Goal: Information Seeking & Learning: Check status

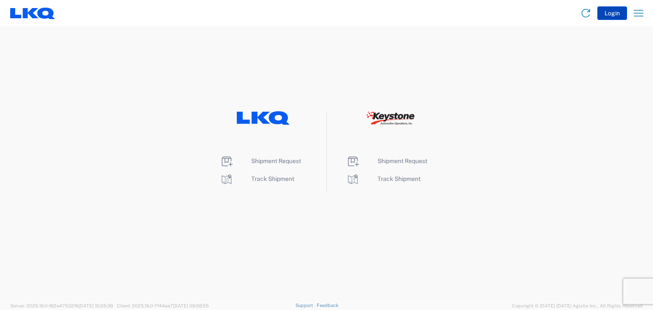
click at [614, 15] on button "Login" at bounding box center [612, 13] width 30 height 14
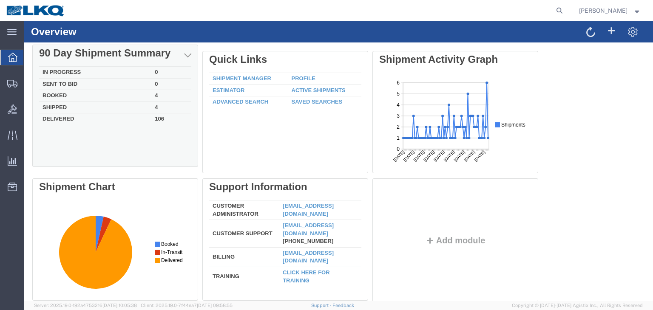
click at [51, 108] on div "Delete 90 Day Shipment Summary In Progress 0 Sent To Bid 0 Booked 4 Shipped 4 D…" at bounding box center [338, 178] width 612 height 255
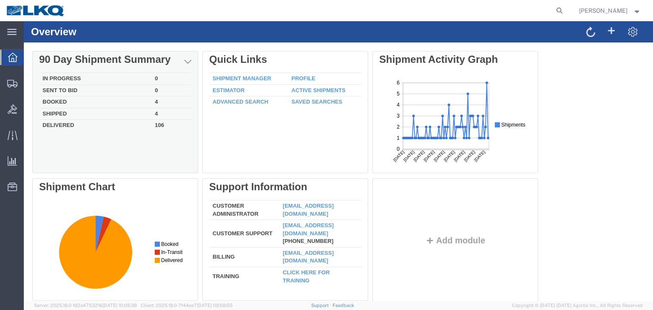
click at [63, 127] on td "Delivered" at bounding box center [95, 125] width 112 height 10
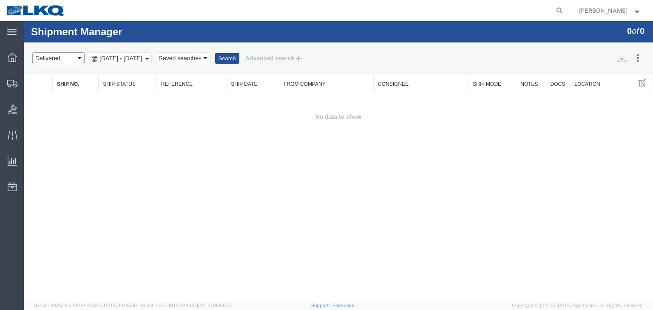
click at [78, 61] on select "Select status Active All Shipments Approved Booked Canceled Delivered Denied Ne…" at bounding box center [58, 58] width 52 height 12
select select "ALL"
click at [32, 52] on select "Select status Active All Shipments Approved Booked Canceled Delivered Denied Ne…" at bounding box center [58, 58] width 52 height 12
click at [239, 57] on button "Search" at bounding box center [227, 58] width 24 height 11
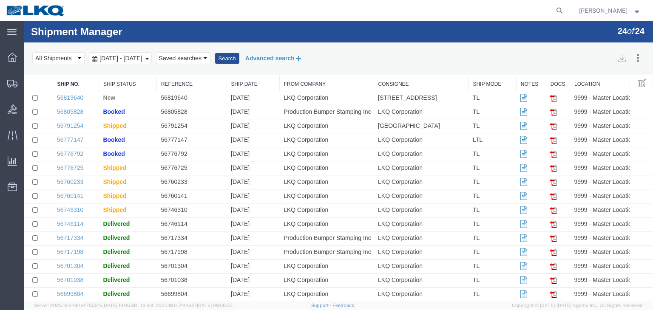
click at [309, 57] on button "Advanced search" at bounding box center [273, 58] width 69 height 14
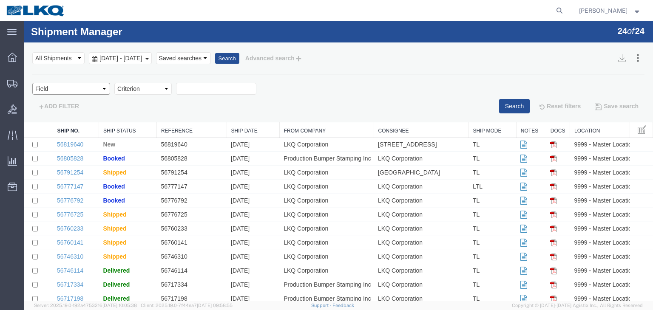
click at [107, 90] on select "Field Account Account Carrier Identifier Actual Delivery Date Actual Ship Date …" at bounding box center [71, 89] width 78 height 12
click at [137, 116] on div "Search Assign To Cancel Shipments Select status Active All Shipments Approved B…" at bounding box center [338, 83] width 629 height 80
click at [102, 87] on select "Field Account Account Carrier Identifier Actual Delivery Date Actual Ship Date …" at bounding box center [71, 89] width 78 height 12
select select "shipno"
click at [32, 83] on select "Field Account Account Carrier Identifier Actual Delivery Date Actual Ship Date …" at bounding box center [71, 89] width 78 height 12
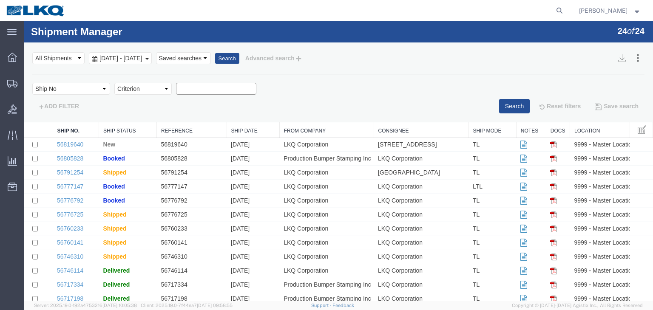
click at [202, 92] on input "text" at bounding box center [216, 89] width 80 height 12
type input "56789991"
click at [499, 108] on button "Search" at bounding box center [514, 106] width 31 height 14
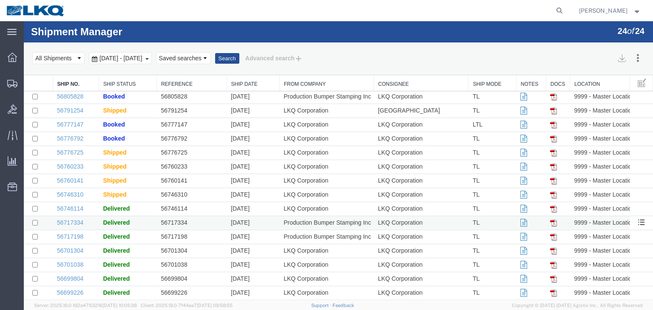
scroll to position [43, 0]
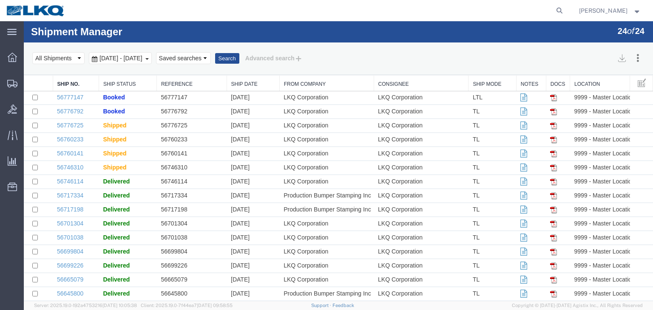
click at [149, 58] on b at bounding box center [146, 59] width 3 height 2
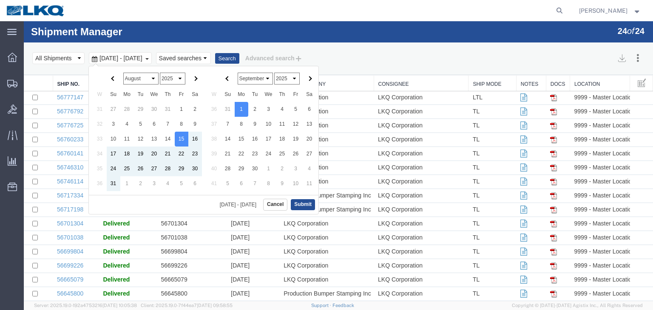
click at [143, 83] on select "January February March April May June July August September October November De…" at bounding box center [140, 79] width 35 height 12
click at [153, 79] on select "January February March April May June July August September October November De…" at bounding box center [140, 79] width 35 height 12
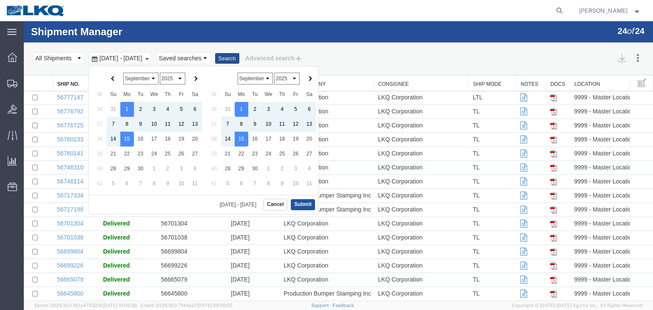
click at [310, 204] on button "Submit" at bounding box center [303, 204] width 24 height 11
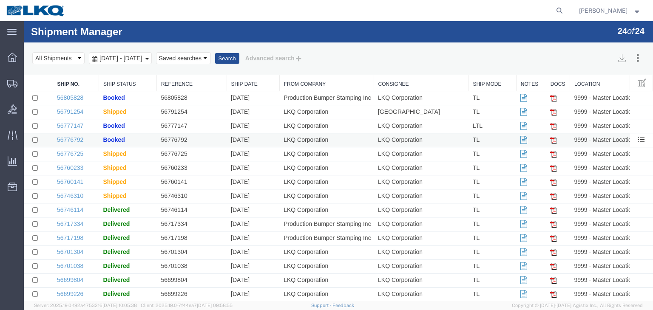
scroll to position [0, 0]
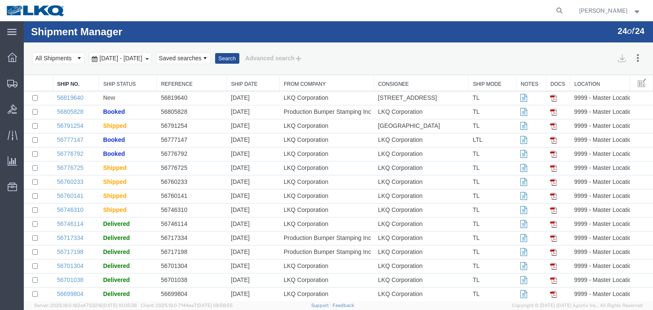
click at [342, 82] on link "From Company" at bounding box center [326, 84] width 85 height 7
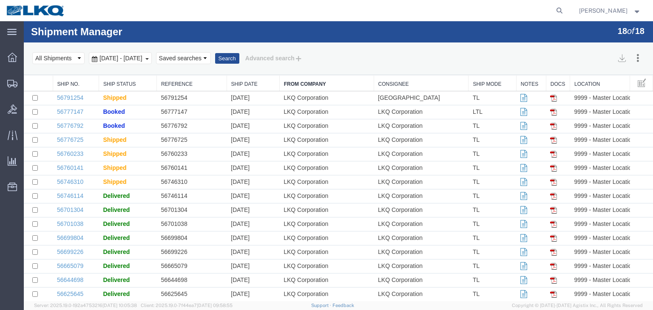
drag, startPoint x: 366, startPoint y: 104, endPoint x: 343, endPoint y: 82, distance: 31.0
click at [343, 82] on link "From Company" at bounding box center [326, 84] width 85 height 7
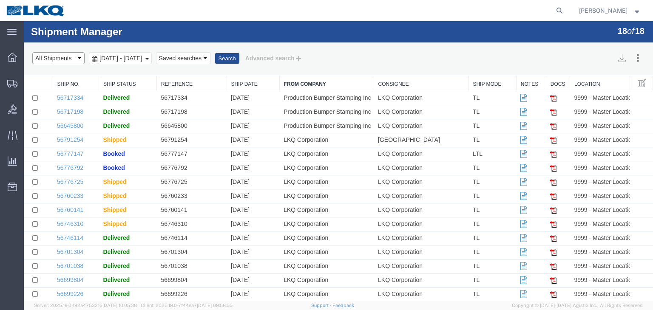
click at [79, 61] on select "Select status Active All Shipments Approved Booked Canceled Delivered Denied Ne…" at bounding box center [58, 58] width 52 height 12
select select
click at [32, 52] on select "Select status Active All Shipments Approved Booked Canceled Delivered Denied Ne…" at bounding box center [58, 58] width 52 height 12
click at [14, 64] on div at bounding box center [12, 57] width 24 height 17
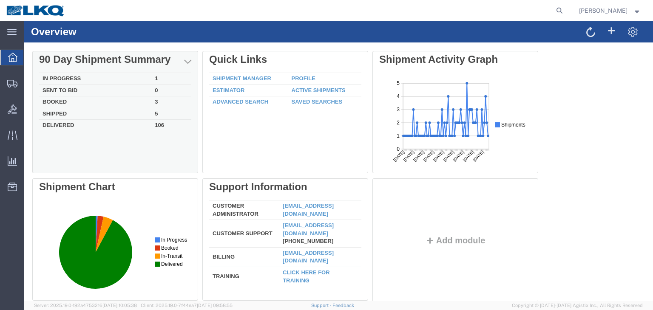
click at [56, 78] on td "In Progress" at bounding box center [95, 79] width 112 height 12
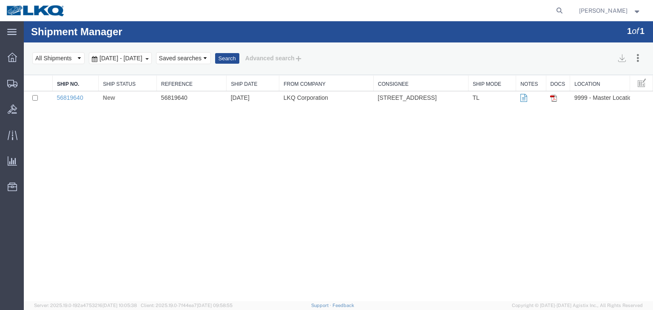
click at [269, 184] on div "Shipment Manager 1 of 1 Search Assign To Cancel Shipments Select status Active …" at bounding box center [338, 161] width 629 height 280
click at [79, 59] on select "Select status Active All Shipments Approved Booked Canceled Delivered Denied Ne…" at bounding box center [58, 58] width 52 height 12
select select
click at [32, 52] on select "Select status Active All Shipments Approved Booked Canceled Delivered Denied Ne…" at bounding box center [58, 58] width 52 height 12
click at [152, 57] on div "Aug 17th 2025 - Sep 15th 2025" at bounding box center [120, 58] width 63 height 12
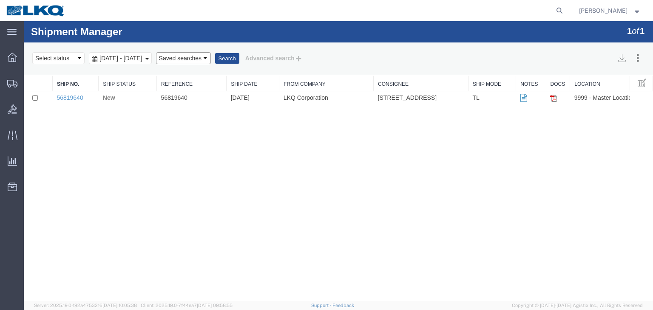
click at [211, 58] on select "Saved searches" at bounding box center [183, 58] width 55 height 12
click at [239, 57] on button "Search" at bounding box center [227, 58] width 24 height 11
click at [149, 58] on b at bounding box center [146, 59] width 3 height 2
click at [74, 58] on select "Select status Active All Shipments Approved Booked Canceled Delivered Denied Ne…" at bounding box center [58, 58] width 52 height 12
click at [32, 52] on select "Select status Active All Shipments Approved Booked Canceled Delivered Denied Ne…" at bounding box center [58, 58] width 52 height 12
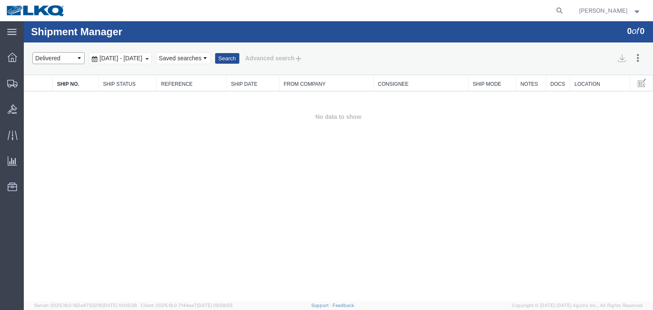
click at [79, 59] on select "Select status Active All Shipments Approved Booked Canceled Delivered Denied Ne…" at bounding box center [58, 58] width 52 height 12
select select "CANCELED"
click at [32, 52] on select "Select status Active All Shipments Approved Booked Canceled Delivered Denied Ne…" at bounding box center [58, 58] width 52 height 12
click at [239, 58] on button "Search" at bounding box center [227, 58] width 24 height 11
click at [239, 57] on button "Search" at bounding box center [227, 58] width 24 height 11
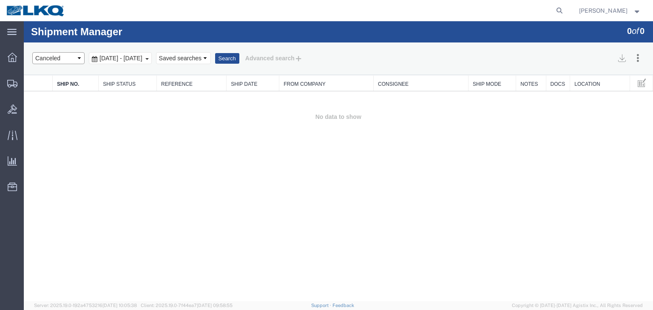
click at [84, 63] on select "Select status Active All Shipments Approved Booked Canceled Delivered Denied Ne…" at bounding box center [58, 58] width 52 height 12
select select "DELIVERED"
click at [32, 52] on select "Select status Active All Shipments Approved Booked Canceled Delivered Denied Ne…" at bounding box center [58, 58] width 52 height 12
click at [239, 55] on button "Search" at bounding box center [227, 58] width 24 height 11
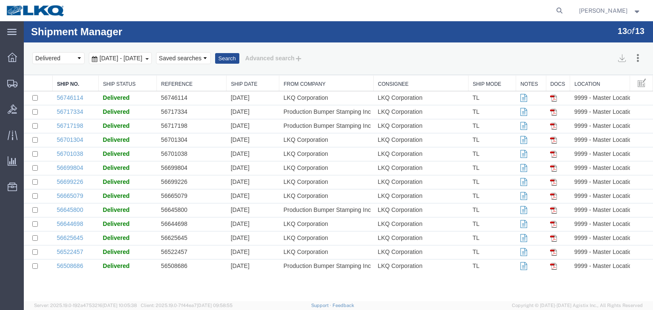
click at [152, 60] on div "Aug 17th 2025 - Sep 15th 2025" at bounding box center [120, 58] width 63 height 12
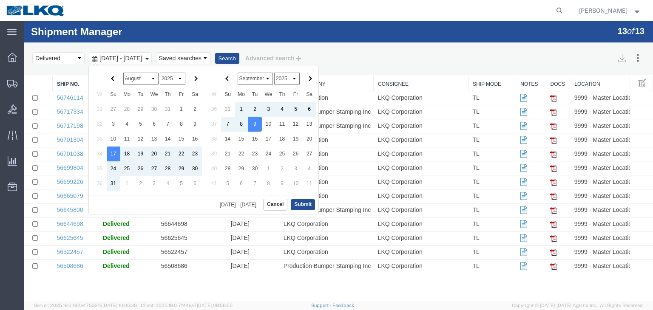
click at [155, 79] on select "January February March April May June July August September October November De…" at bounding box center [140, 79] width 35 height 12
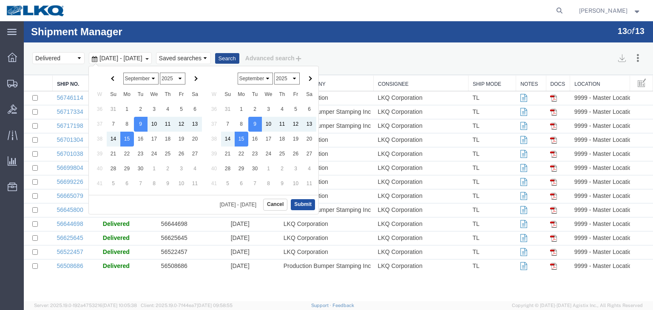
click at [306, 202] on button "Submit" at bounding box center [303, 204] width 24 height 11
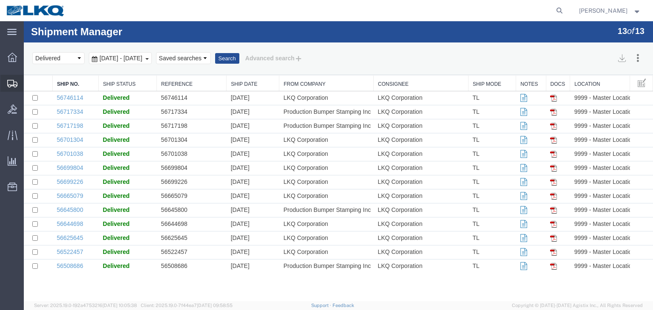
click at [9, 85] on icon at bounding box center [12, 84] width 10 height 8
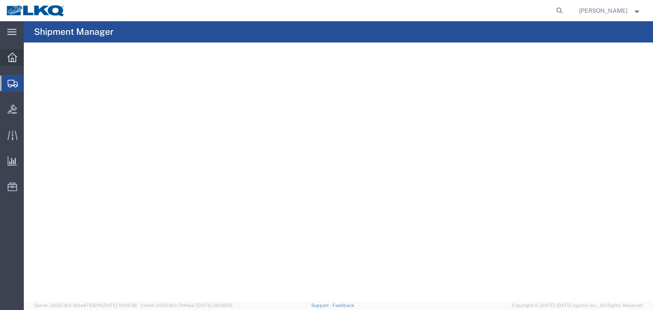
click at [9, 57] on icon at bounding box center [12, 57] width 9 height 9
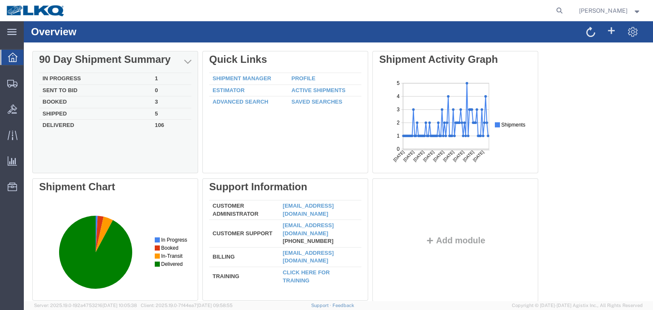
click at [53, 115] on td "Shipped" at bounding box center [95, 114] width 112 height 12
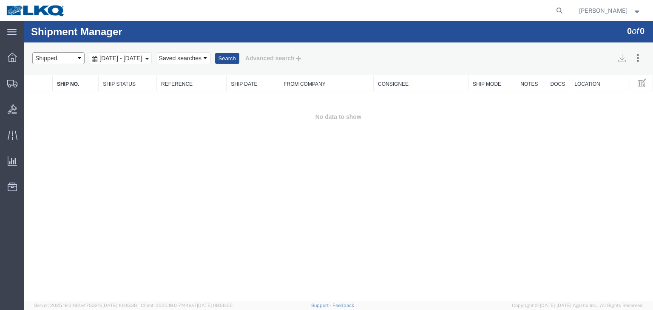
click at [79, 61] on select "Select status Active All Shipments Approved Booked Canceled Delivered Denied Ne…" at bounding box center [58, 58] width 52 height 12
click at [120, 162] on div "Shipment Manager 0 of 0 Search Assign To Cancel Shipments Select status Active …" at bounding box center [338, 161] width 629 height 280
click at [149, 59] on b at bounding box center [146, 59] width 3 height 2
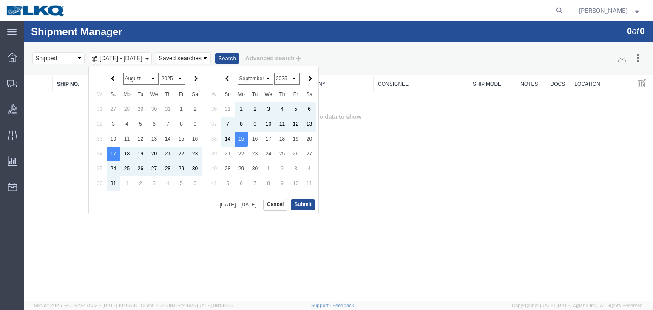
click at [150, 79] on select "January February March April May June July August September October November De…" at bounding box center [140, 79] width 35 height 12
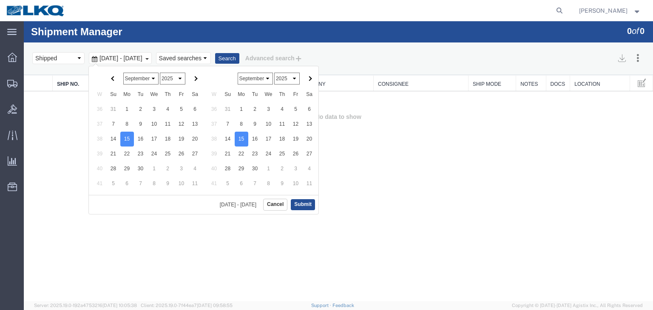
click at [266, 79] on select "January February March April May June July August September October November De…" at bounding box center [255, 79] width 35 height 12
click at [305, 206] on button "Submit" at bounding box center [303, 204] width 24 height 11
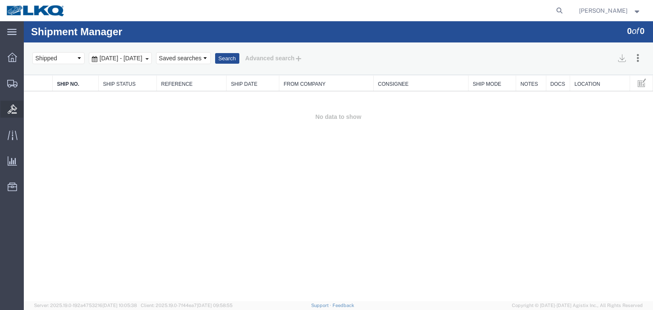
click at [12, 108] on icon at bounding box center [12, 109] width 9 height 9
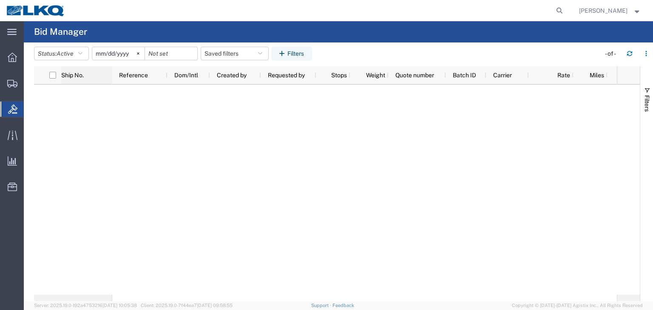
click at [66, 77] on span "Ship No." at bounding box center [72, 75] width 23 height 7
click at [53, 76] on input "checkbox" at bounding box center [52, 75] width 7 height 7
checkbox input "true"
click at [140, 55] on svg-icon at bounding box center [138, 53] width 13 height 13
click at [299, 54] on button "Filters" at bounding box center [292, 54] width 40 height 14
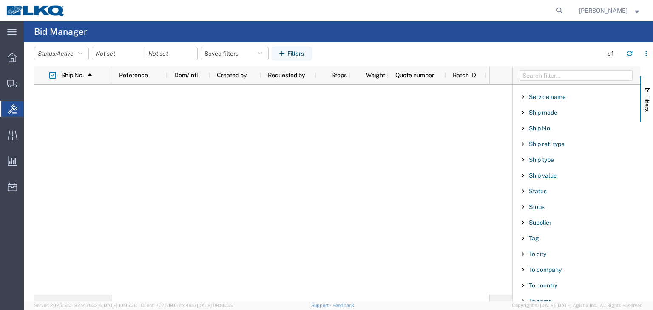
scroll to position [425, 0]
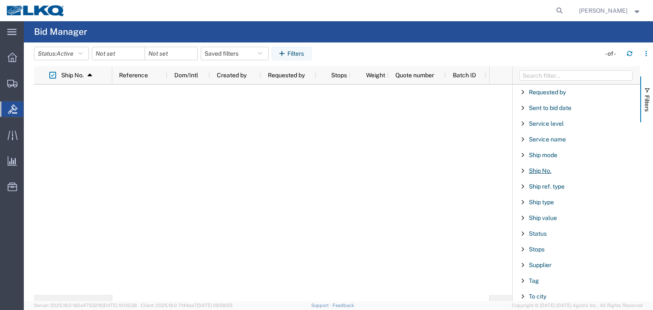
click at [540, 167] on span "Ship No." at bounding box center [540, 170] width 23 height 7
type input "9"
type input "56789991"
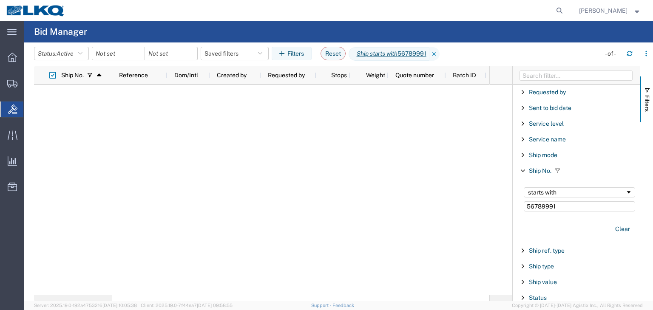
click at [321, 162] on div at bounding box center [300, 190] width 377 height 210
click at [14, 136] on icon at bounding box center [13, 135] width 10 height 10
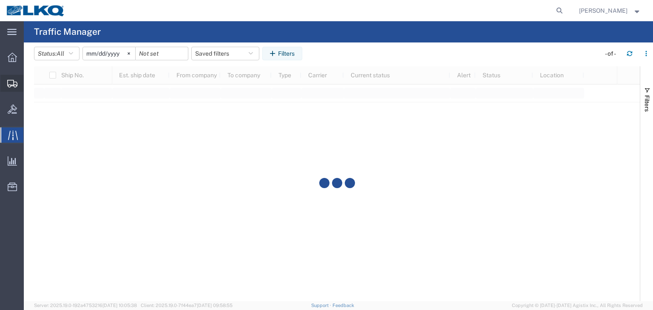
click at [7, 82] on div at bounding box center [12, 83] width 24 height 17
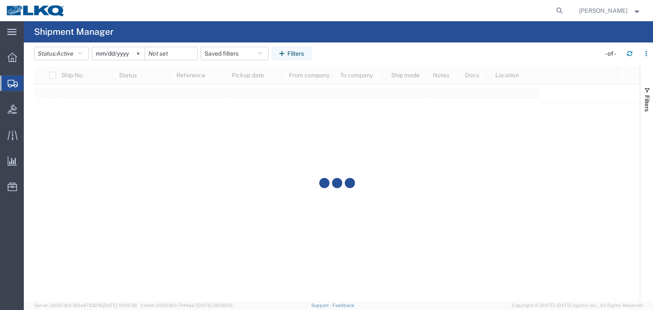
click at [46, 82] on div at bounding box center [337, 183] width 606 height 235
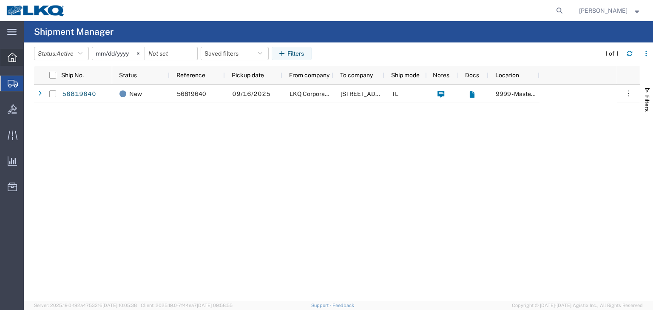
click at [15, 62] on div at bounding box center [12, 57] width 24 height 17
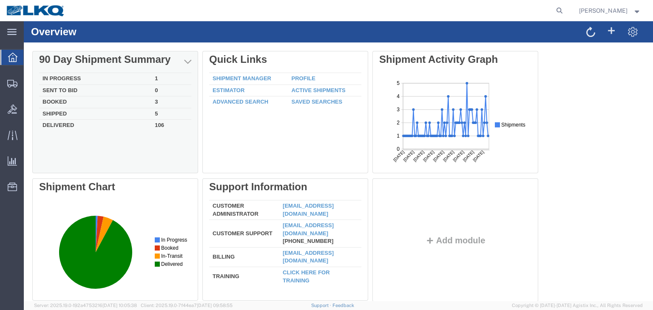
click at [92, 64] on div "90 Day Shipment Summary" at bounding box center [115, 60] width 152 height 12
click at [111, 60] on div "Delete 90 Day Shipment Summary In Progress 1 Sent To Bid 0 Booked 3 Shipped 5 D…" at bounding box center [338, 178] width 612 height 255
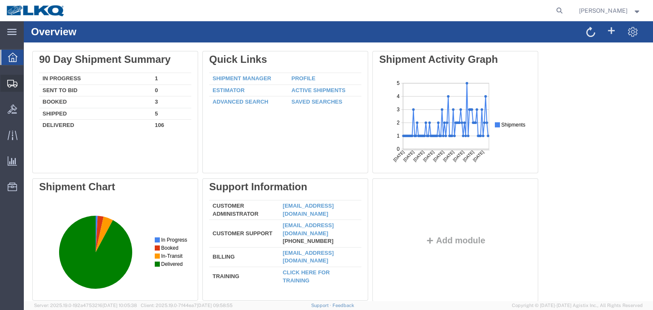
click at [17, 85] on icon at bounding box center [12, 84] width 10 height 8
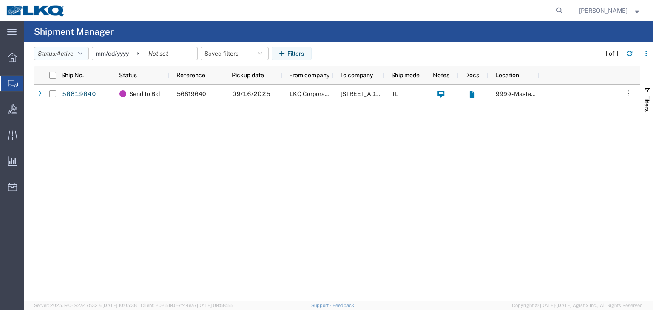
click at [80, 52] on button "Status: Active" at bounding box center [61, 54] width 55 height 14
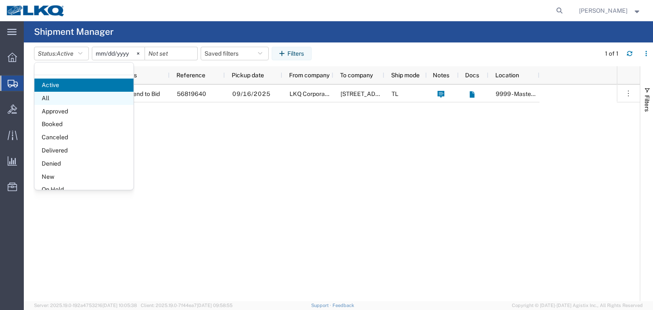
click at [54, 98] on span "All" at bounding box center [83, 98] width 99 height 13
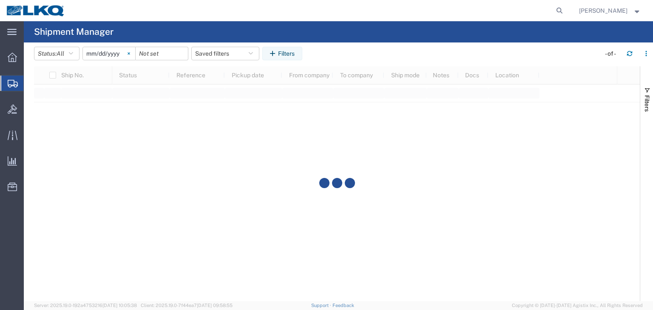
click at [130, 54] on icon at bounding box center [129, 53] width 2 height 2
click at [291, 55] on button "Filters" at bounding box center [282, 54] width 40 height 14
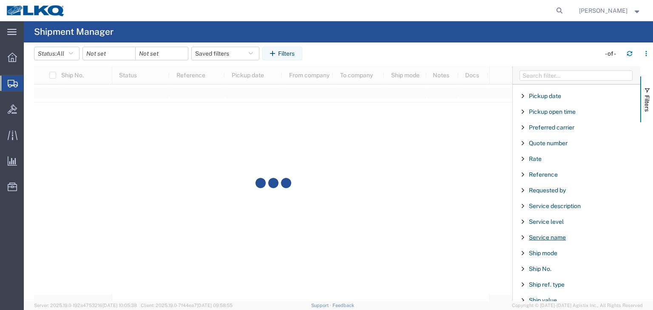
scroll to position [553, 0]
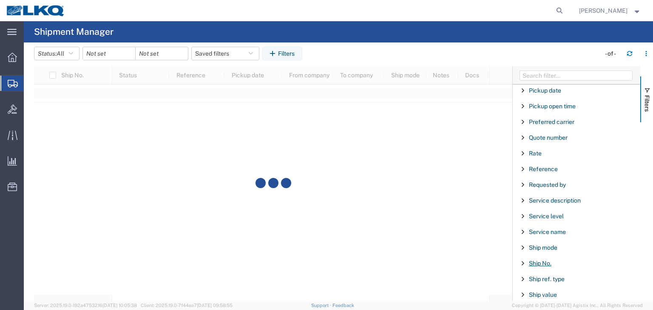
click at [541, 260] on span "Ship No." at bounding box center [540, 263] width 23 height 7
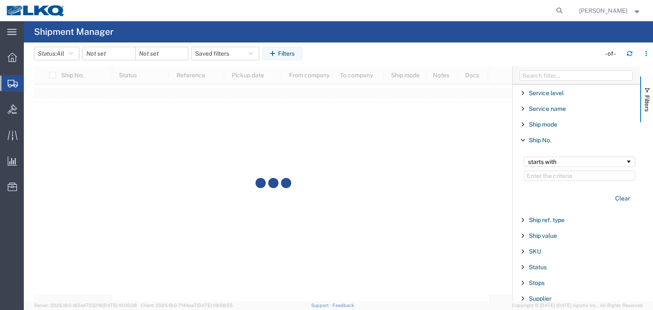
scroll to position [680, 0]
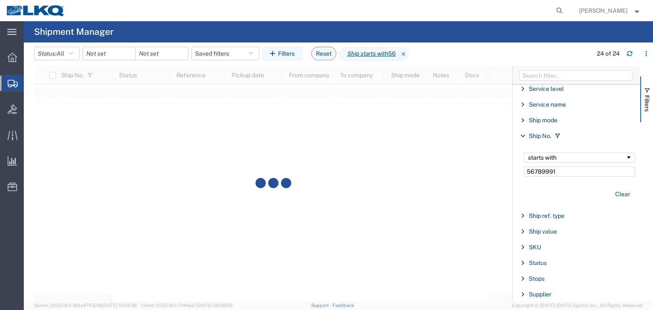
type input "56789991"
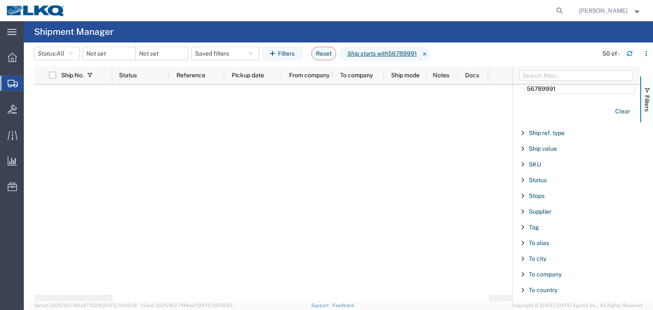
scroll to position [765, 0]
click at [525, 206] on span "Filter List 66 Filters" at bounding box center [522, 209] width 7 height 7
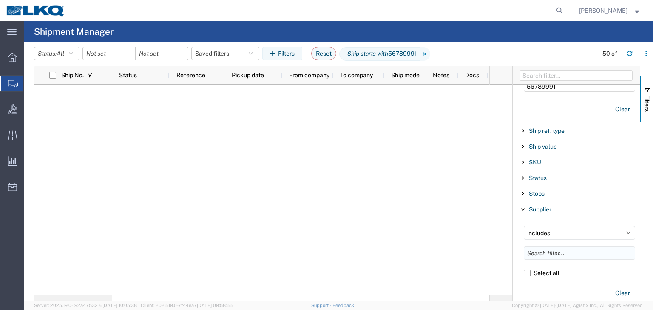
click at [552, 251] on input "Filter List 66 Filters" at bounding box center [579, 254] width 111 height 14
type input "Nolan"
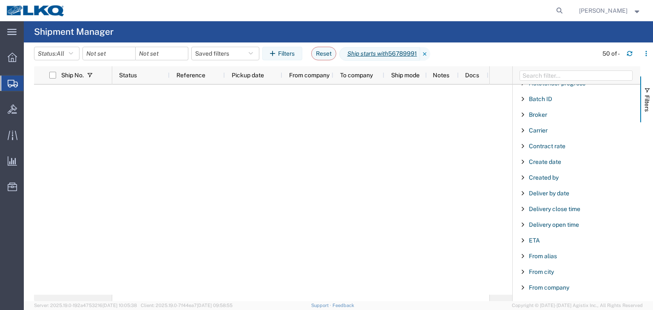
scroll to position [0, 0]
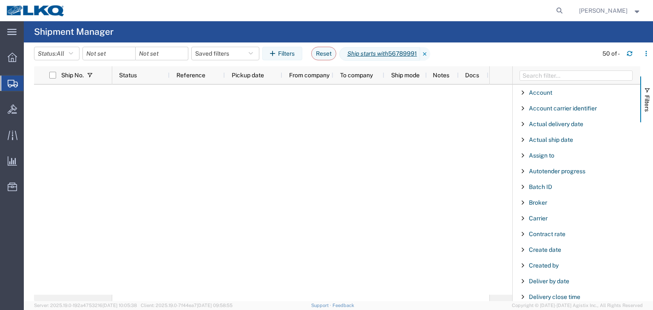
click at [440, 220] on div at bounding box center [300, 190] width 377 height 210
click at [630, 55] on icon "button" at bounding box center [630, 54] width 6 height 6
click at [115, 55] on input "date" at bounding box center [109, 53] width 52 height 13
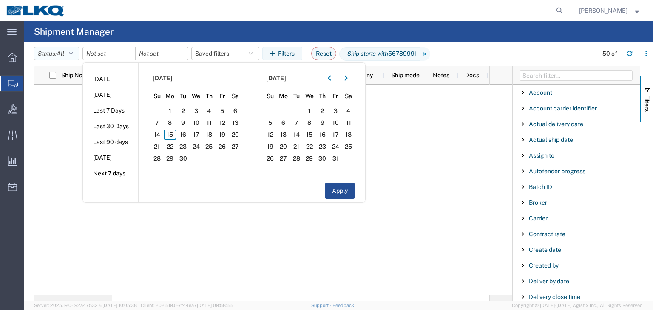
click at [73, 55] on icon "button" at bounding box center [71, 54] width 4 height 6
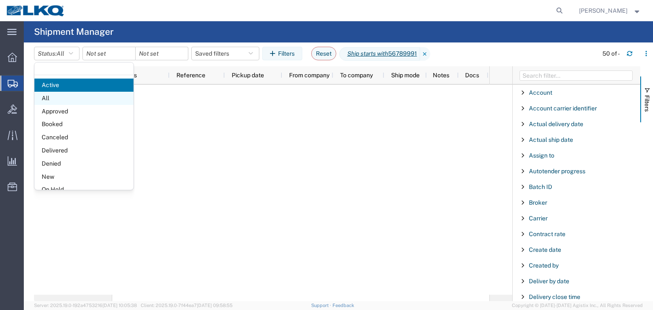
click at [68, 98] on span "All" at bounding box center [83, 98] width 99 height 13
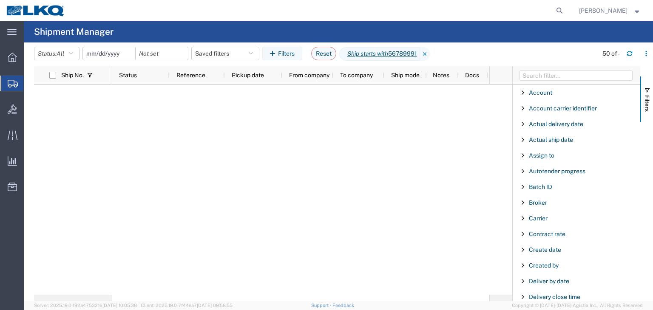
click at [121, 57] on input "date" at bounding box center [109, 53] width 52 height 13
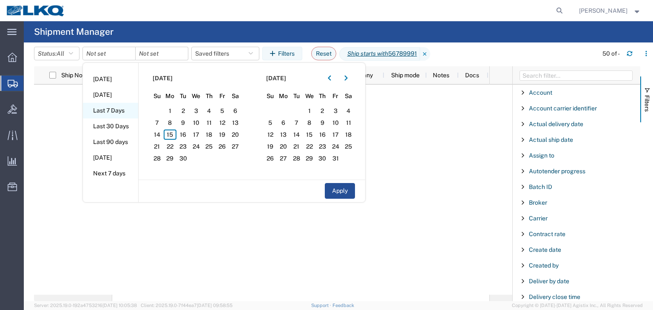
click at [102, 110] on li "Last 7 Days" at bounding box center [110, 111] width 55 height 16
type input "2025-09-09"
type input "2025-09-15"
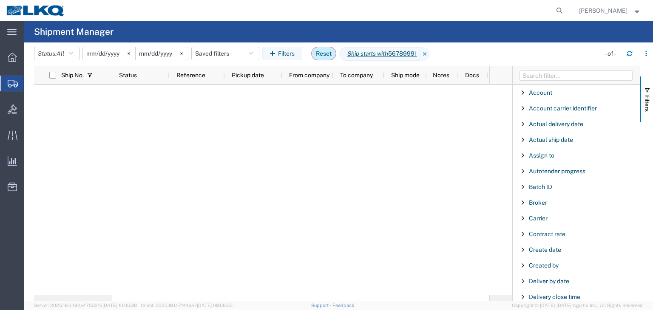
click at [330, 53] on button "Reset" at bounding box center [323, 54] width 25 height 14
type input "2025-08-15"
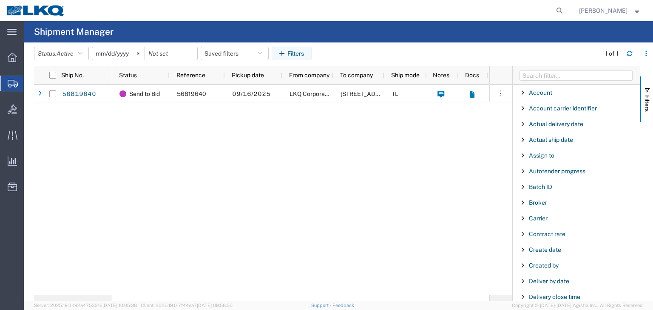
click at [192, 135] on div "Send to Bid 56819640 09/16/2025 LKQ Corporation 3867 West Sacramento TL 9999 - …" at bounding box center [300, 190] width 377 height 210
